Goal: Register for event/course

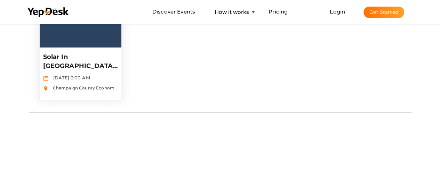
scroll to position [209, 0]
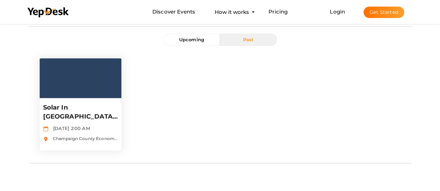
click at [78, 116] on p "Solar in [GEOGRAPHIC_DATA]: 3rd Thur noon lunch" at bounding box center [80, 112] width 75 height 17
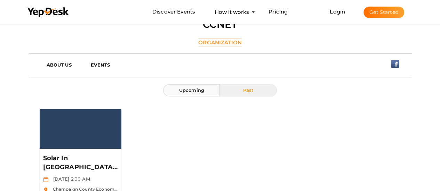
scroll to position [174, 0]
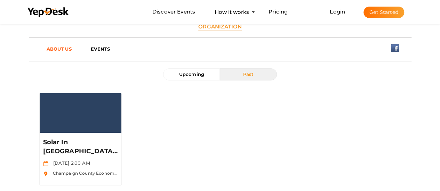
click at [58, 47] on b "ABOUT US" at bounding box center [59, 49] width 25 height 6
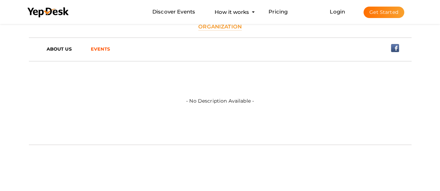
click at [96, 47] on b "EVENTS" at bounding box center [100, 49] width 19 height 6
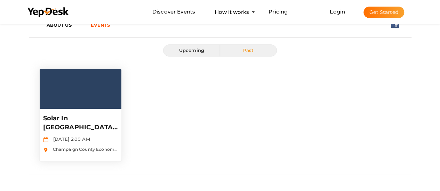
scroll to position [209, 0]
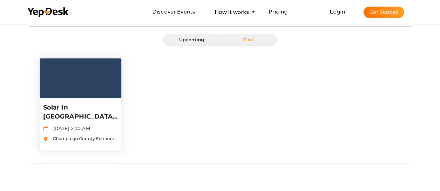
click at [91, 88] on img at bounding box center [81, 78] width 82 height 40
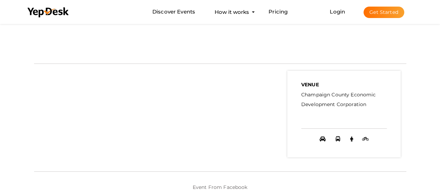
scroll to position [139, 0]
